Goal: Information Seeking & Learning: Learn about a topic

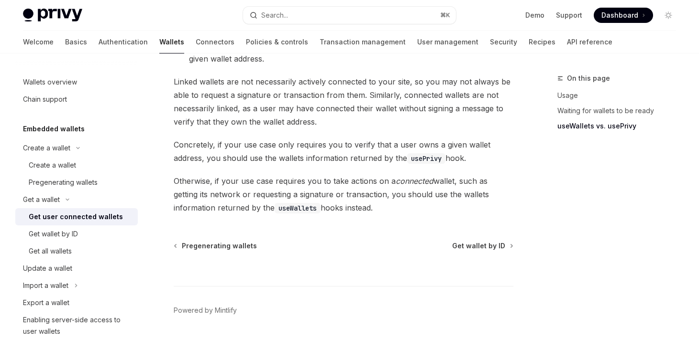
scroll to position [933, 0]
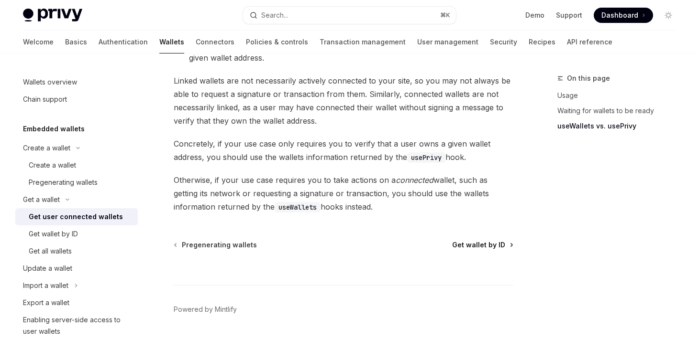
click at [479, 241] on span "Get wallet by ID" at bounding box center [478, 246] width 53 height 10
type textarea "*"
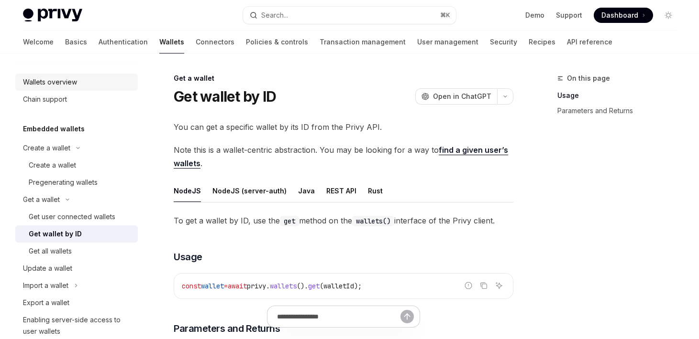
click at [64, 86] on div "Wallets overview" at bounding box center [50, 82] width 54 height 11
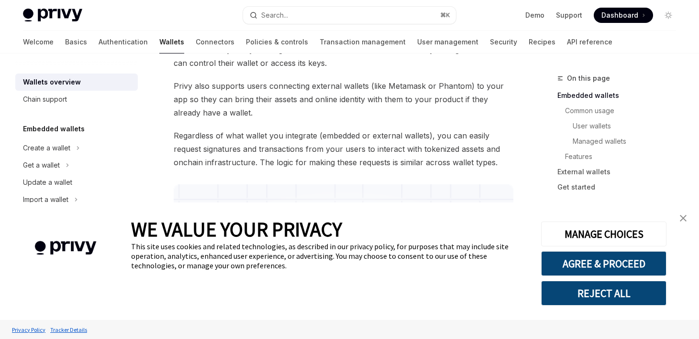
scroll to position [233, 0]
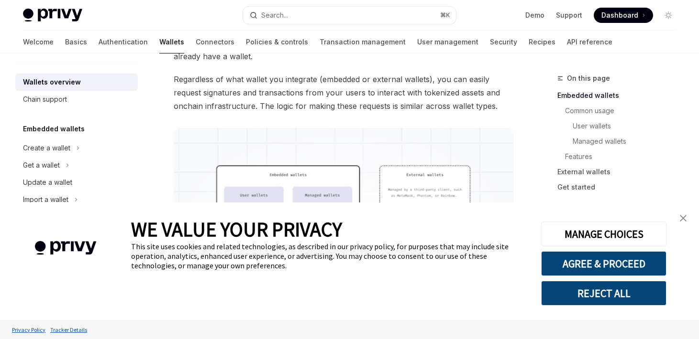
click at [679, 217] on img "close banner" at bounding box center [682, 218] width 7 height 7
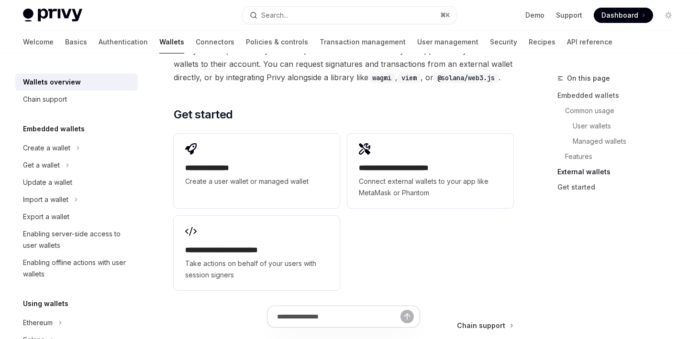
scroll to position [1523, 0]
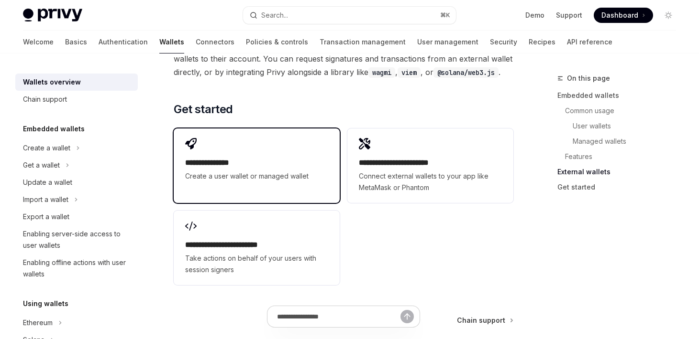
click at [293, 170] on div "**********" at bounding box center [256, 169] width 143 height 25
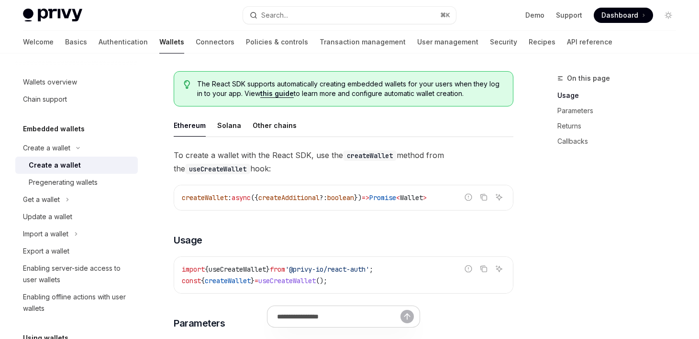
scroll to position [223, 0]
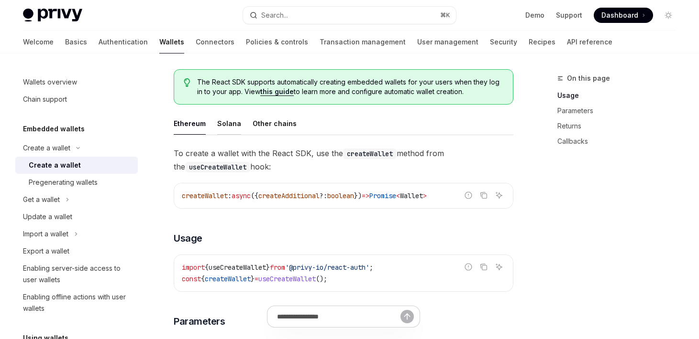
click at [219, 122] on div "Solana" at bounding box center [229, 123] width 24 height 22
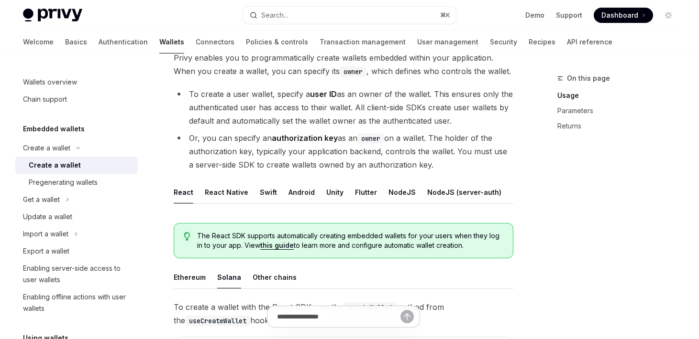
scroll to position [71, 0]
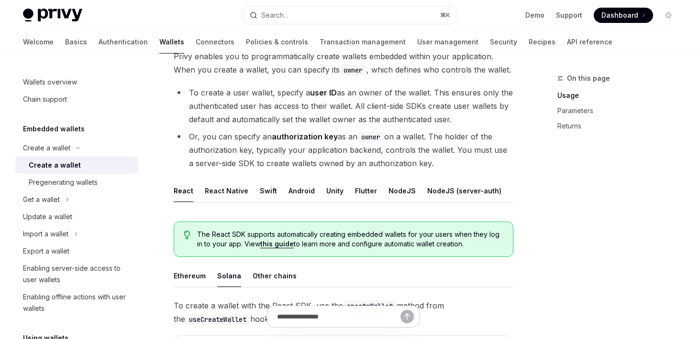
click at [280, 246] on link "this guide" at bounding box center [276, 244] width 33 height 9
type textarea "*"
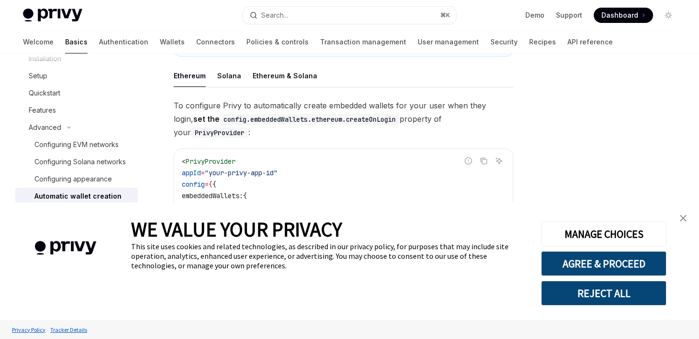
scroll to position [196, 0]
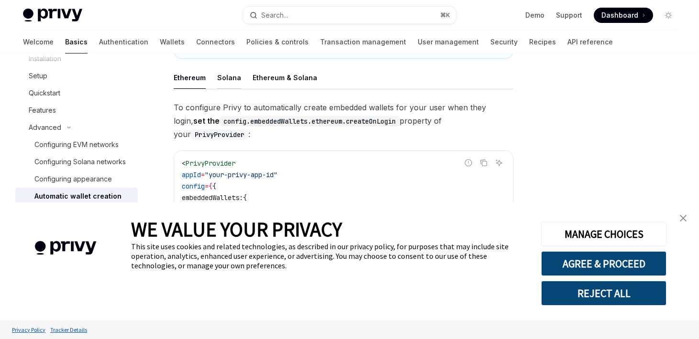
click at [227, 80] on div "Solana" at bounding box center [229, 77] width 24 height 22
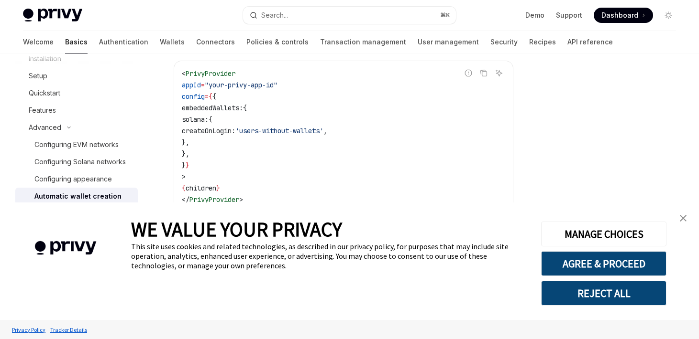
scroll to position [271, 0]
click at [108, 163] on div "Configuring Solana networks" at bounding box center [79, 161] width 91 height 11
type textarea "*"
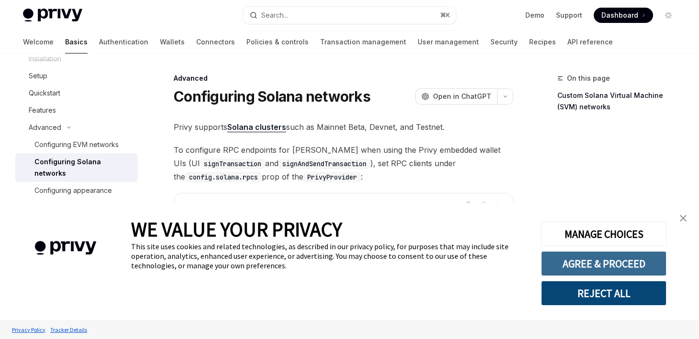
click at [616, 270] on button "AGREE & PROCEED" at bounding box center [603, 263] width 125 height 25
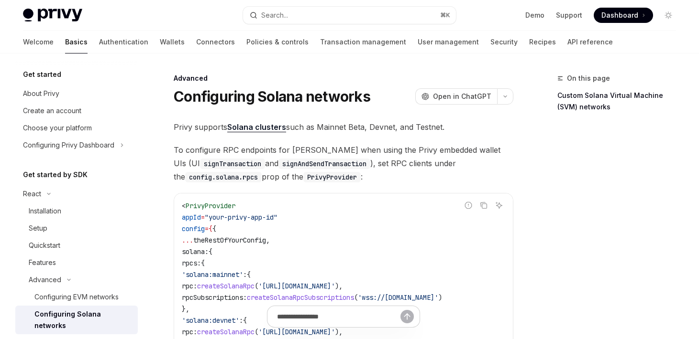
click at [52, 77] on h5 "Get started" at bounding box center [42, 74] width 38 height 11
click at [43, 94] on div "About Privy" at bounding box center [41, 93] width 36 height 11
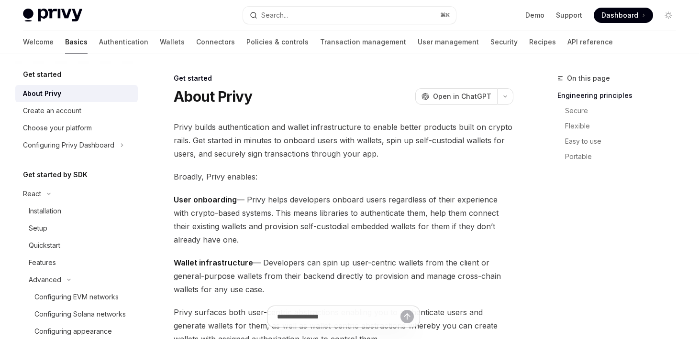
click at [44, 73] on h5 "Get started" at bounding box center [42, 74] width 38 height 11
click at [44, 77] on h5 "Get started" at bounding box center [42, 74] width 38 height 11
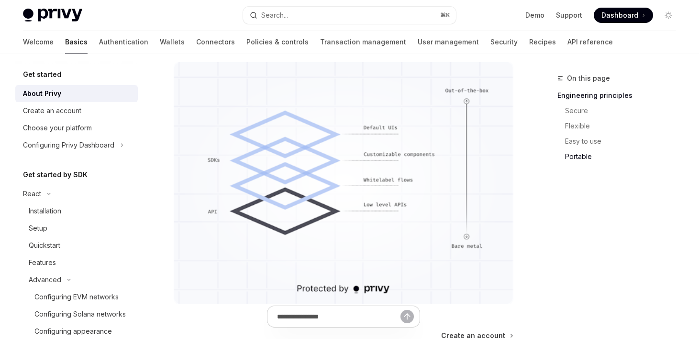
scroll to position [920, 0]
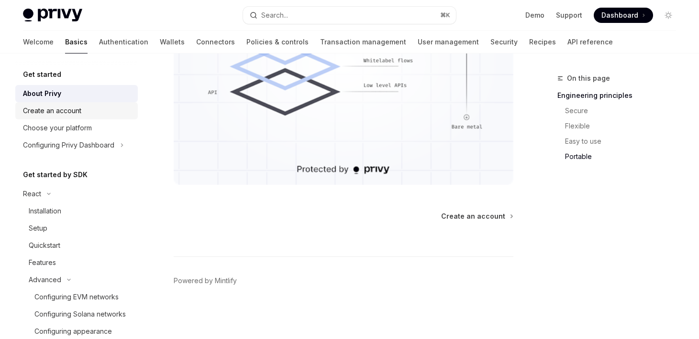
click at [77, 110] on div "Create an account" at bounding box center [52, 110] width 58 height 11
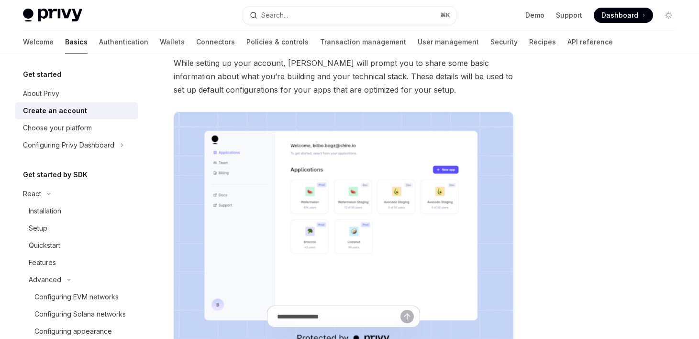
scroll to position [108, 0]
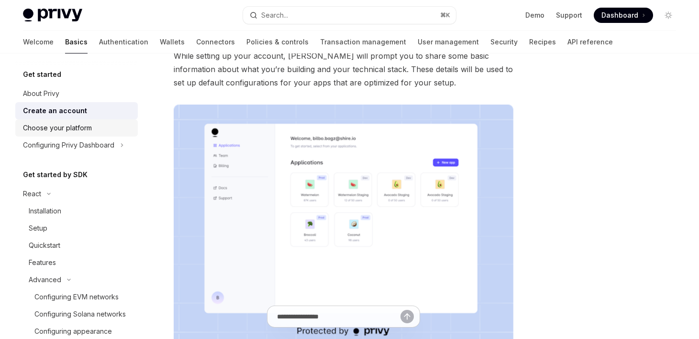
click at [89, 129] on div "Choose your platform" at bounding box center [57, 127] width 69 height 11
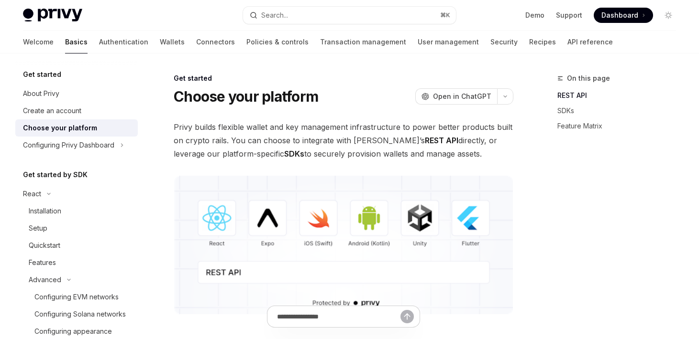
click at [219, 225] on img at bounding box center [343, 245] width 339 height 139
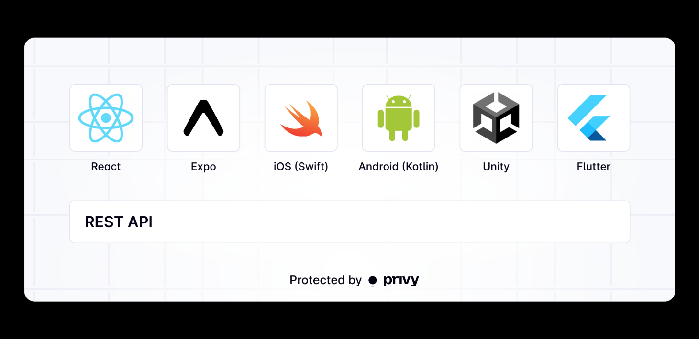
click at [685, 159] on div at bounding box center [349, 169] width 699 height 339
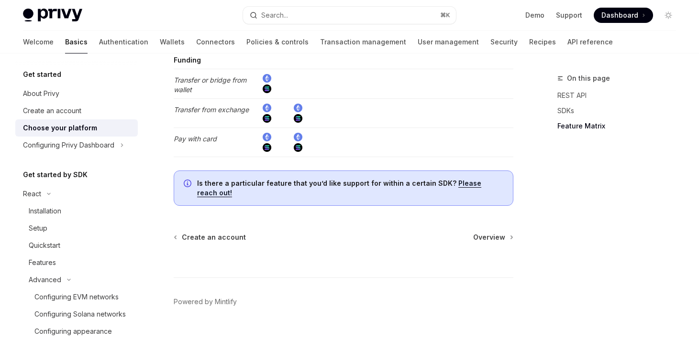
scroll to position [1985, 0]
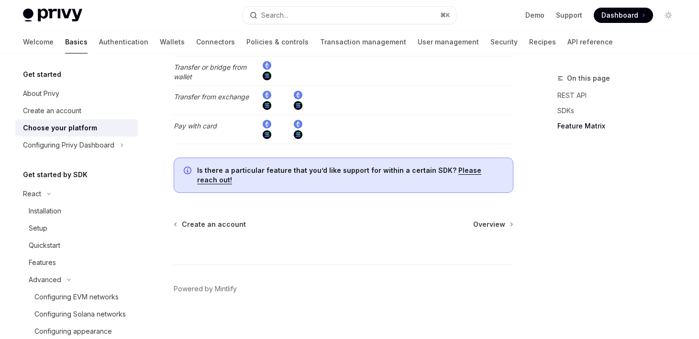
type textarea "*"
